Goal: Check status: Check status

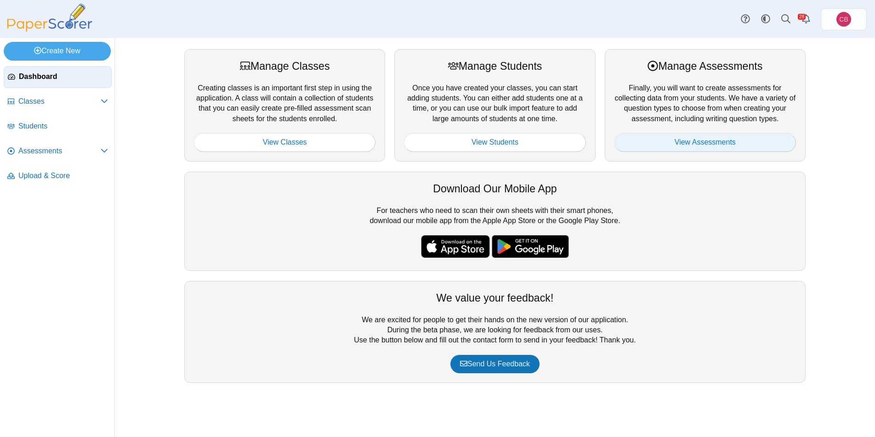
click at [706, 144] on link "View Assessments" at bounding box center [704, 142] width 181 height 18
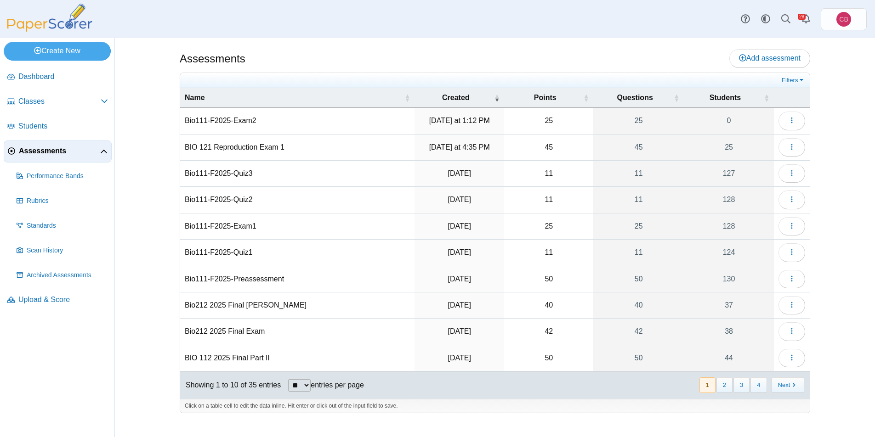
click at [289, 148] on td "BIO 121 Reproduction Exam 1" at bounding box center [297, 148] width 234 height 26
click at [262, 151] on input "**********" at bounding box center [297, 147] width 225 height 18
click at [379, 154] on input "**********" at bounding box center [297, 147] width 225 height 18
click at [792, 147] on use "button" at bounding box center [791, 147] width 1 height 6
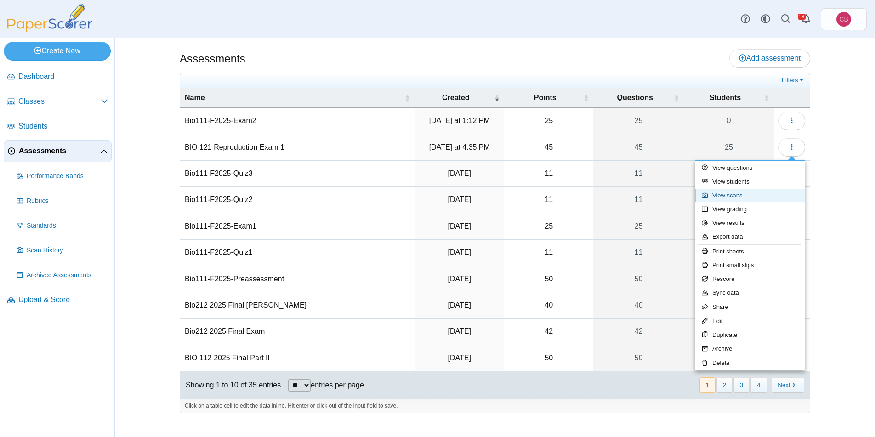
click at [759, 192] on link "View scans" at bounding box center [750, 196] width 110 height 14
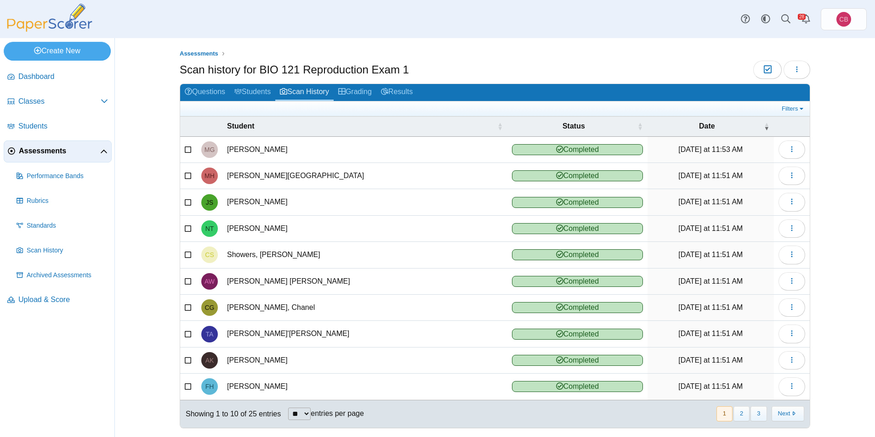
scroll to position [9, 0]
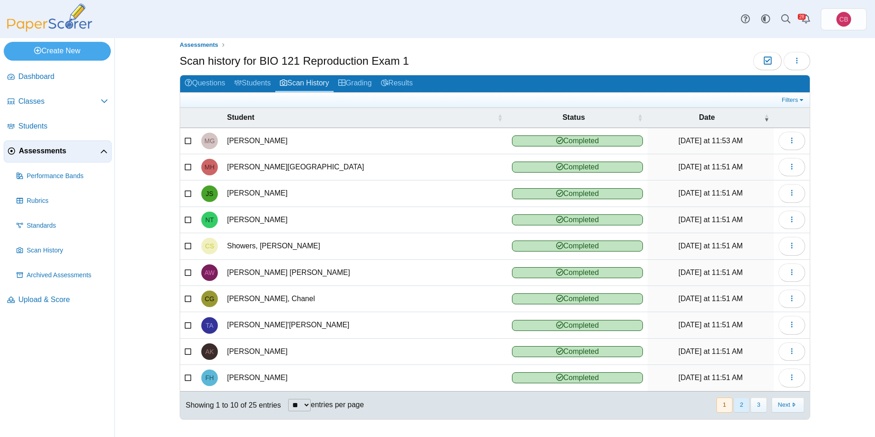
click at [738, 405] on button "2" at bounding box center [741, 405] width 16 height 15
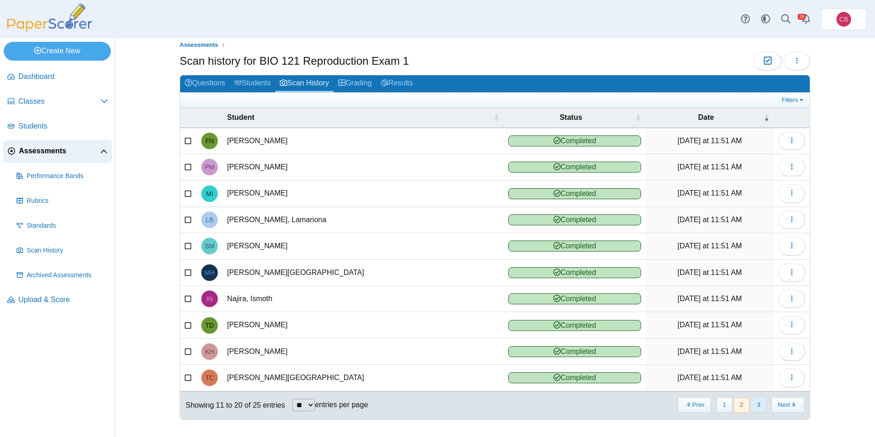
click at [753, 404] on button "3" at bounding box center [758, 405] width 16 height 15
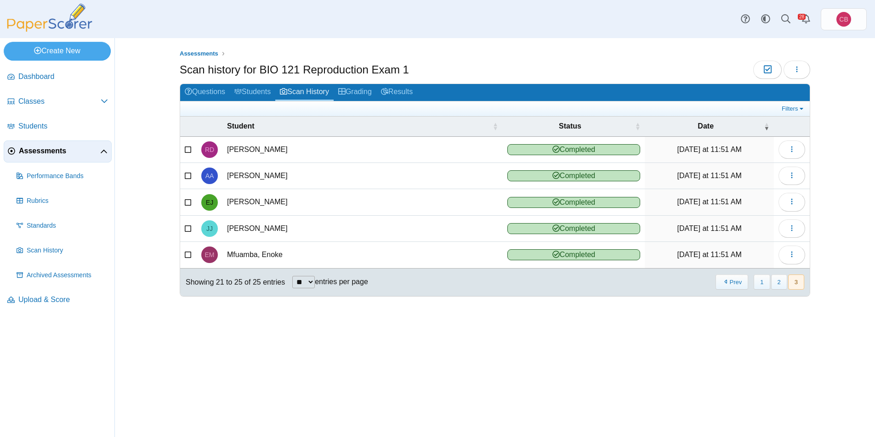
scroll to position [0, 0]
click at [786, 227] on button "button" at bounding box center [791, 229] width 27 height 18
click at [772, 249] on link "View scanned test" at bounding box center [750, 250] width 110 height 14
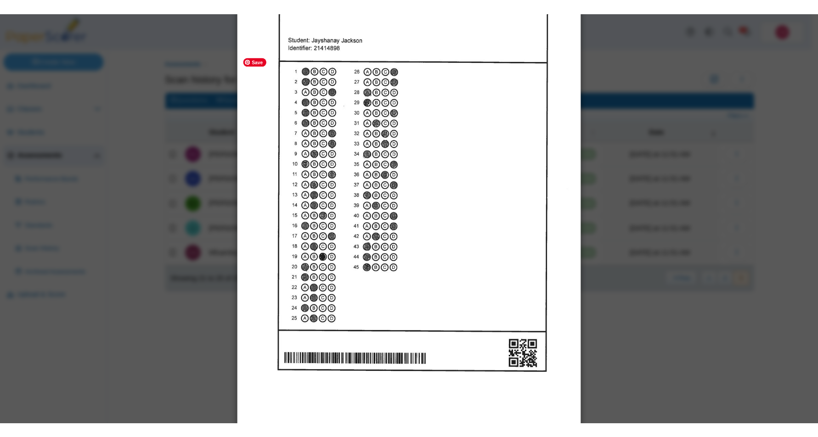
scroll to position [37, 0]
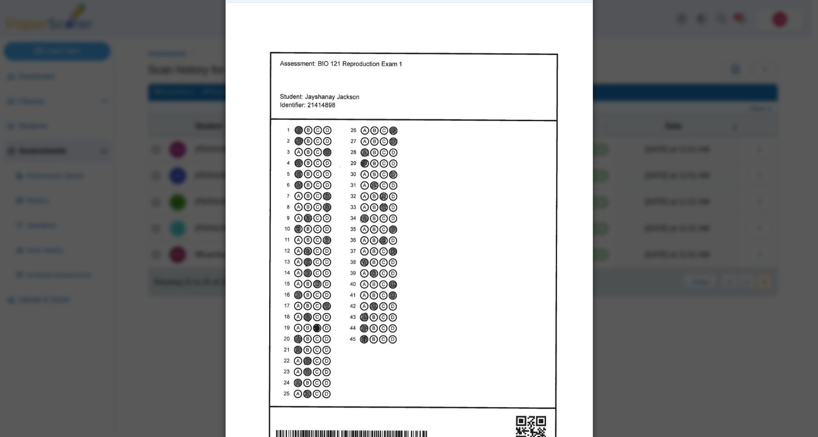
click at [103, 33] on div "Viewing scanned pages for Jayshanay Jackson" at bounding box center [409, 218] width 818 height 437
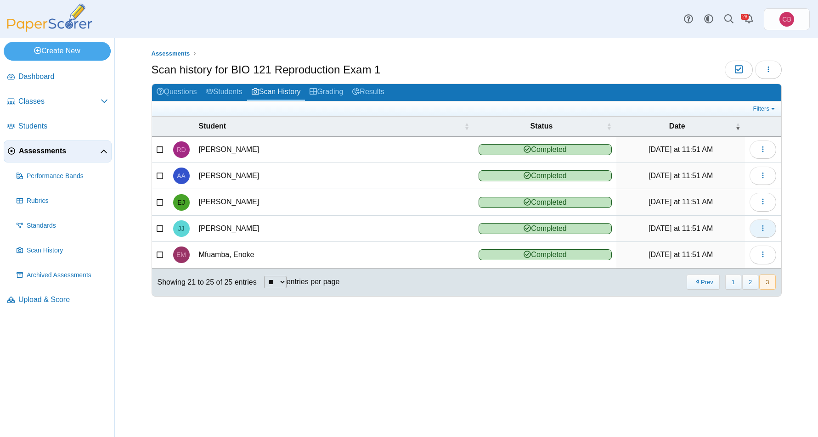
click at [764, 226] on icon "button" at bounding box center [762, 228] width 7 height 7
click at [495, 226] on span "Completed" at bounding box center [545, 228] width 133 height 11
click at [57, 130] on span "Students" at bounding box center [63, 126] width 90 height 10
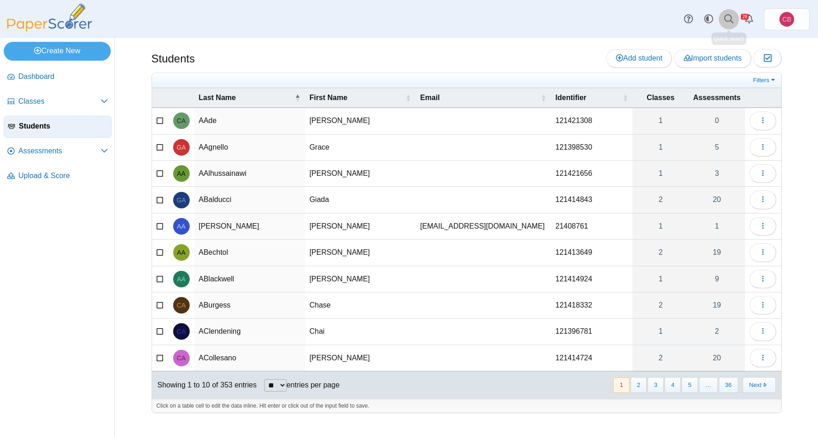
click at [727, 17] on icon at bounding box center [728, 18] width 9 height 9
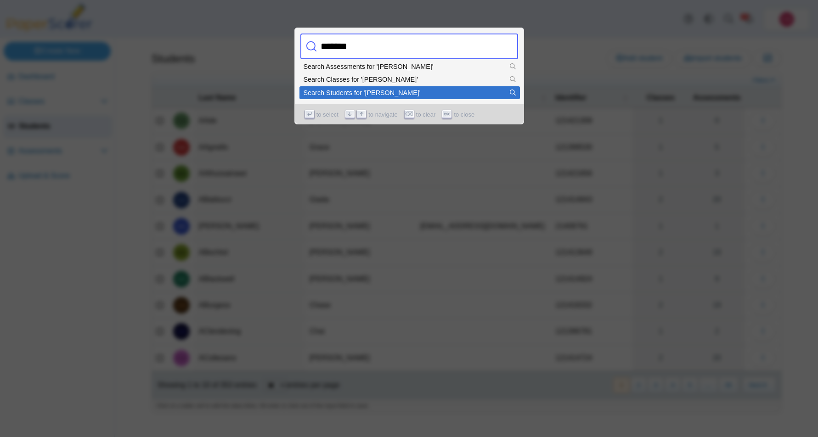
type input "*******"
click at [421, 94] on div "Search Students for 'Jackson'" at bounding box center [410, 93] width 212 height 6
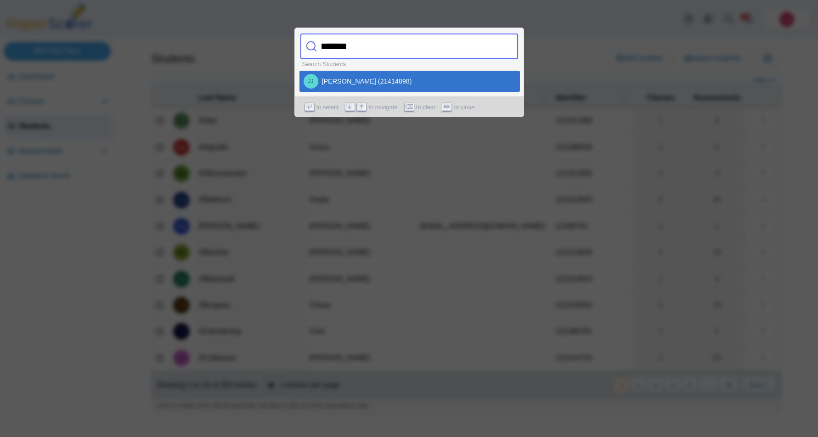
click at [412, 87] on div "JJ Jayshanay Jackson (21414898)" at bounding box center [410, 81] width 212 height 15
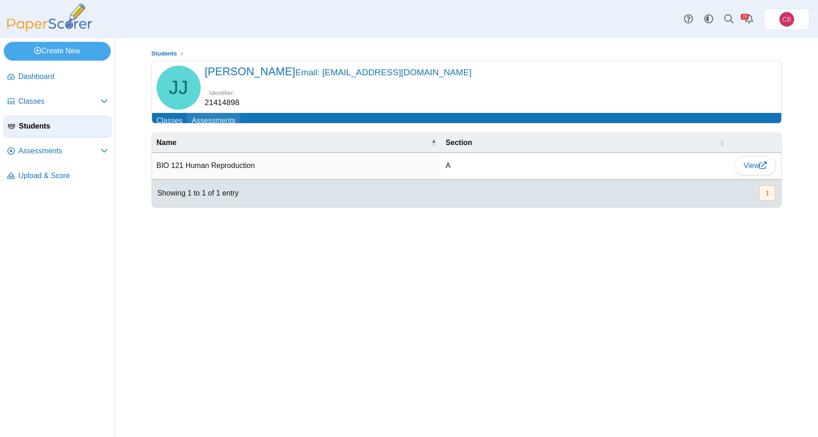
click at [220, 121] on link "Assessments" at bounding box center [213, 121] width 53 height 17
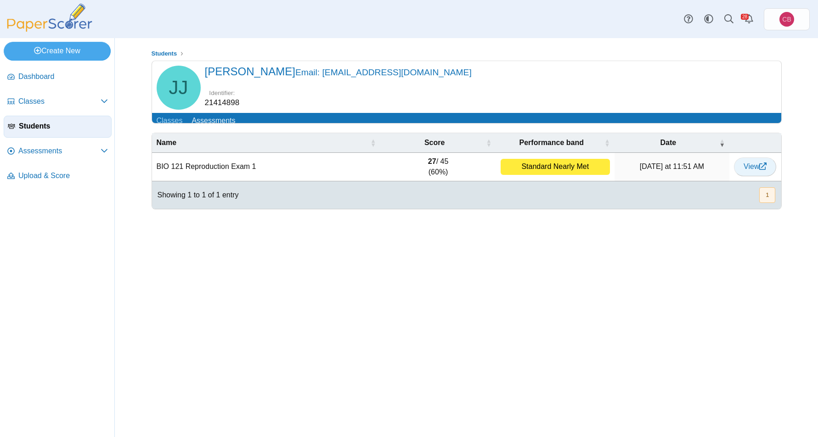
click at [752, 176] on link "View" at bounding box center [755, 167] width 42 height 18
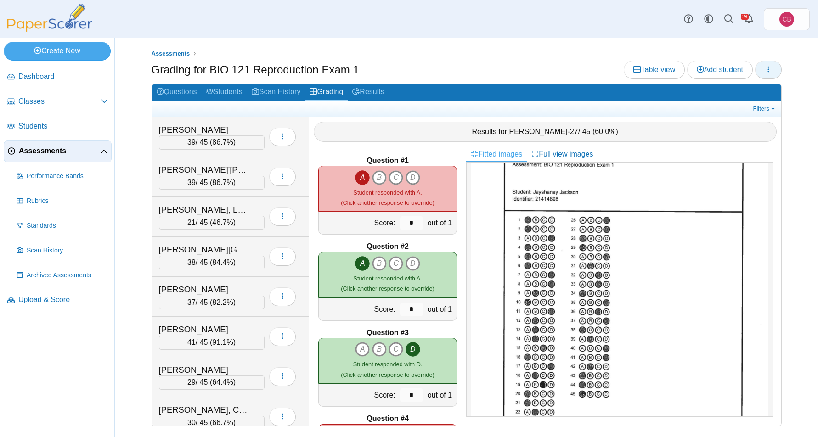
click at [771, 69] on icon "button" at bounding box center [768, 69] width 7 height 7
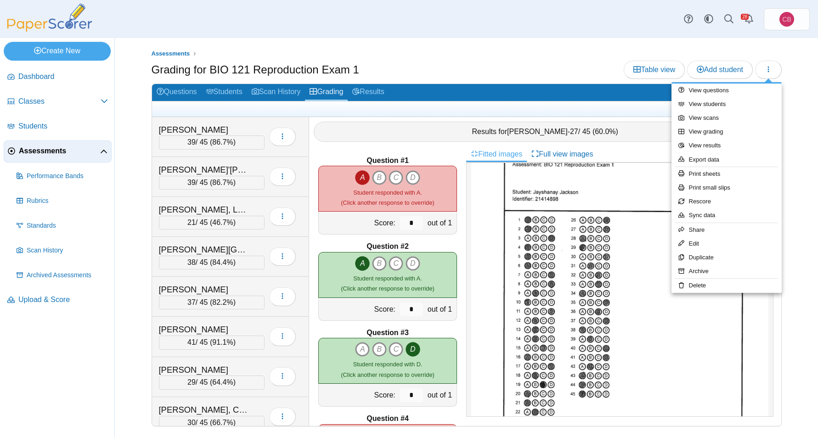
click at [804, 130] on div "Assessments Grading for BIO 121 Reproduction Exam 1 Table view Add student A" at bounding box center [466, 237] width 689 height 399
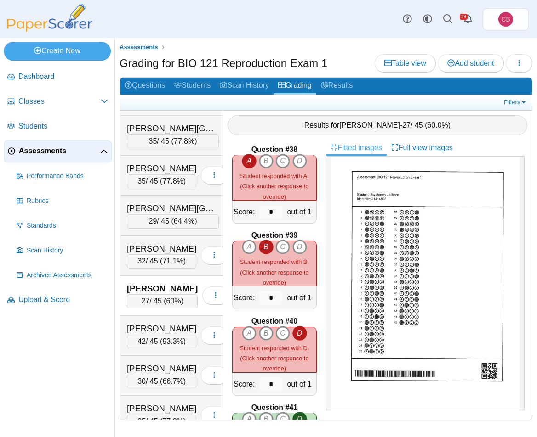
scroll to position [370, 0]
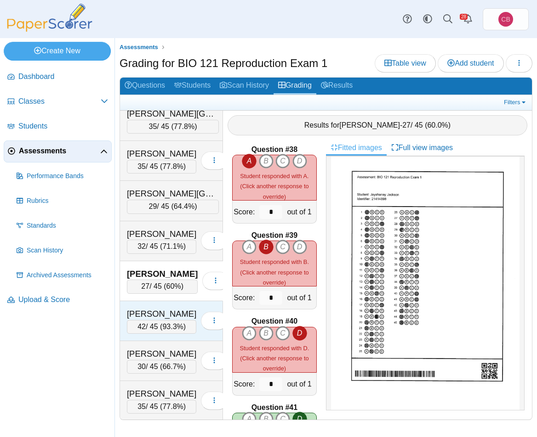
click at [157, 320] on div "[PERSON_NAME]" at bounding box center [161, 314] width 69 height 12
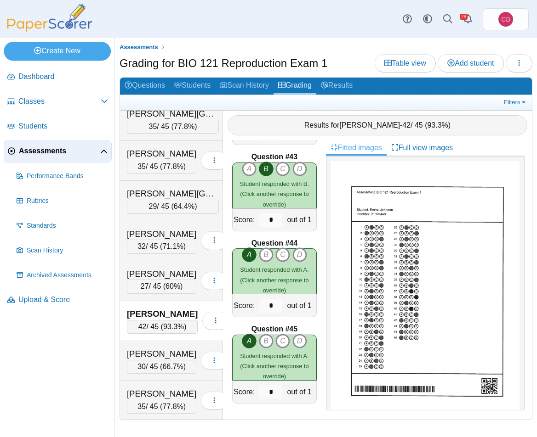
scroll to position [3619, 0]
